Goal: Task Accomplishment & Management: Use online tool/utility

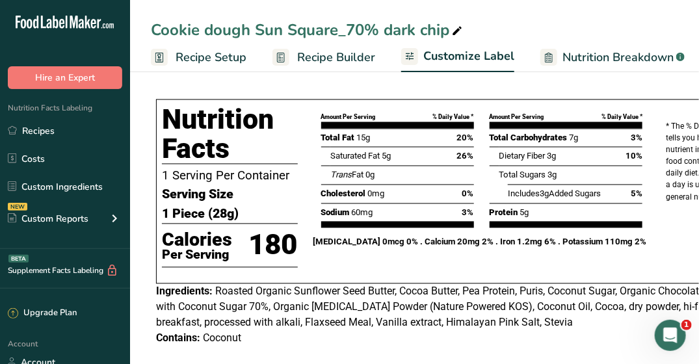
scroll to position [0, 417]
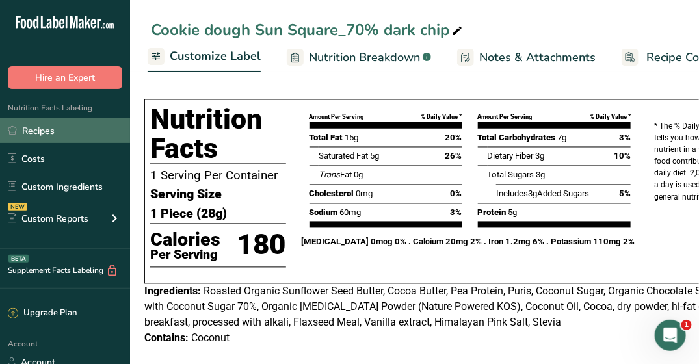
click at [37, 133] on link "Recipes" at bounding box center [65, 130] width 130 height 25
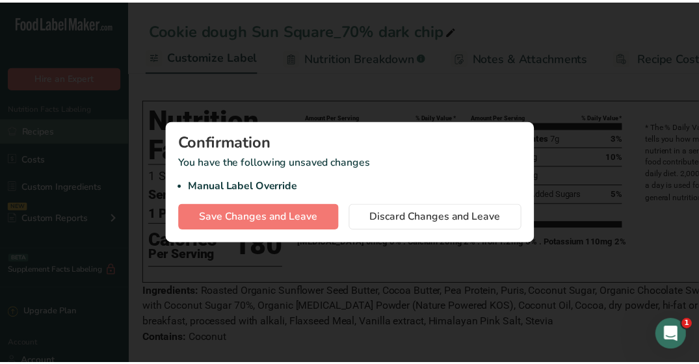
scroll to position [0, 407]
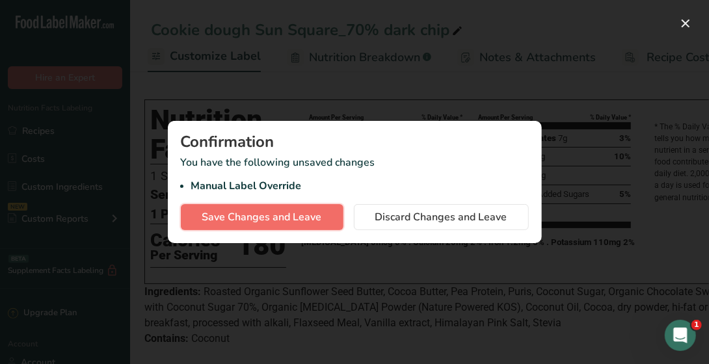
click at [248, 225] on button "Save Changes and Leave" at bounding box center [262, 217] width 163 height 26
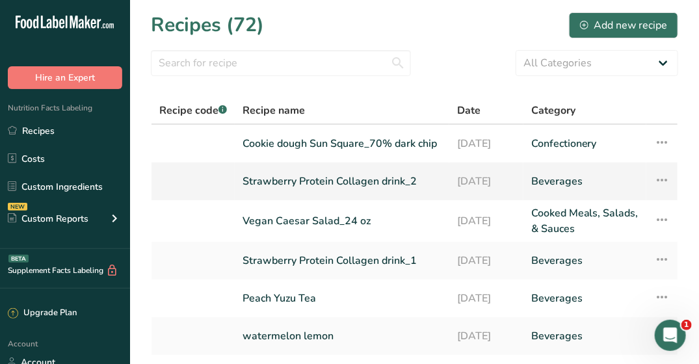
click at [303, 183] on link "Strawberry Protein Collagen drink_2" at bounding box center [342, 181] width 199 height 27
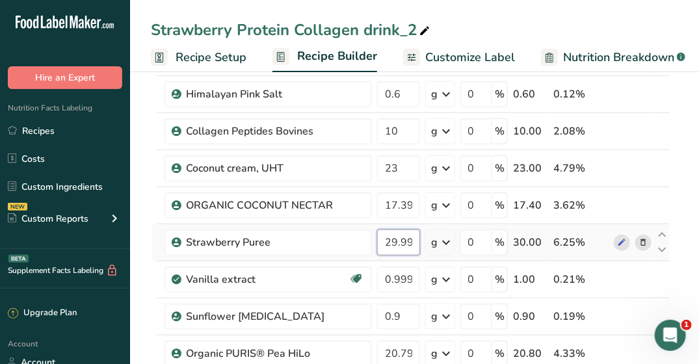
click at [386, 240] on input "29.999998" at bounding box center [398, 243] width 43 height 26
drag, startPoint x: 386, startPoint y: 240, endPoint x: 431, endPoint y: 244, distance: 45.7
click at [395, 238] on input "29.999998" at bounding box center [398, 243] width 43 height 26
click at [413, 240] on input "29.999998" at bounding box center [398, 243] width 43 height 26
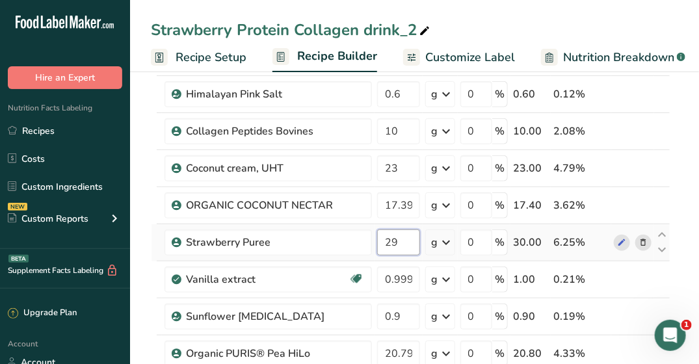
type input "2"
type input "31"
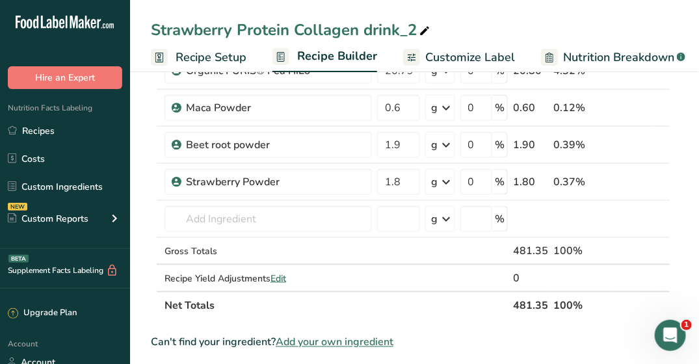
scroll to position [492, 0]
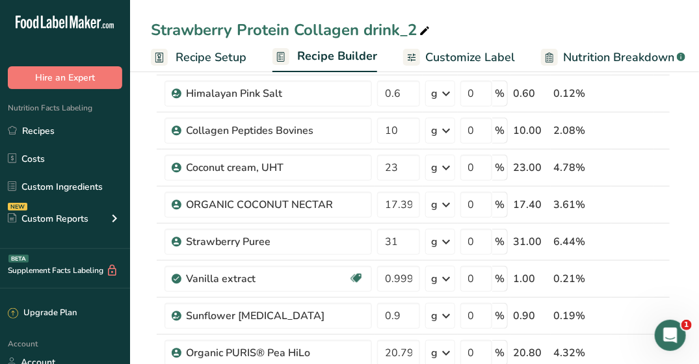
scroll to position [204, 0]
click at [393, 164] on input "23" at bounding box center [398, 168] width 43 height 26
type input "23.5"
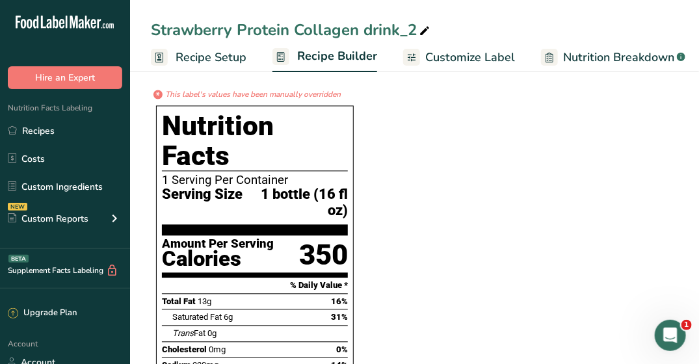
scroll to position [769, 0]
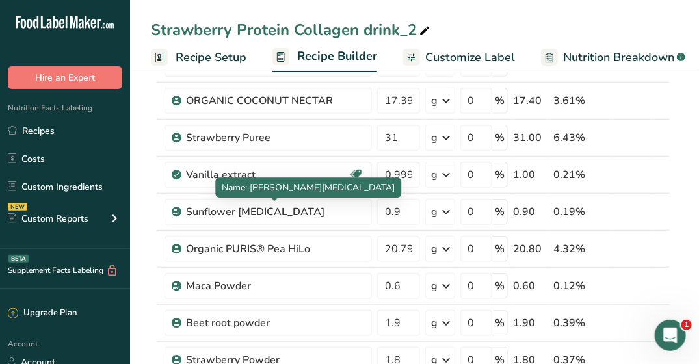
scroll to position [308, 0]
